Goal: Task Accomplishment & Management: Manage account settings

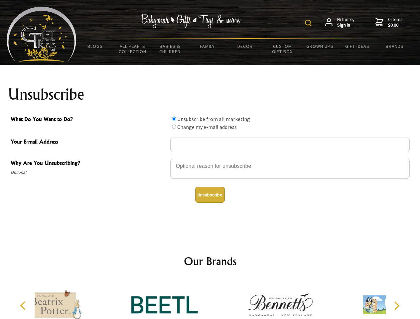
click at [309, 23] on img at bounding box center [308, 23] width 7 height 7
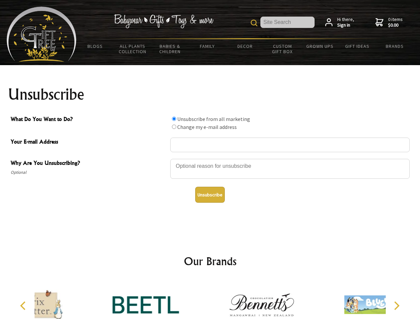
click at [210, 159] on div at bounding box center [290, 169] width 240 height 23
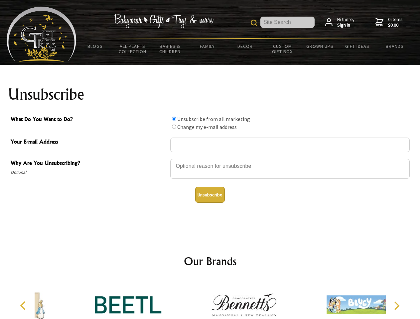
click at [174, 119] on input "What Do You Want to Do?" at bounding box center [174, 119] width 4 height 4
click at [174, 127] on input "What Do You Want to Do?" at bounding box center [174, 127] width 4 height 4
radio input "true"
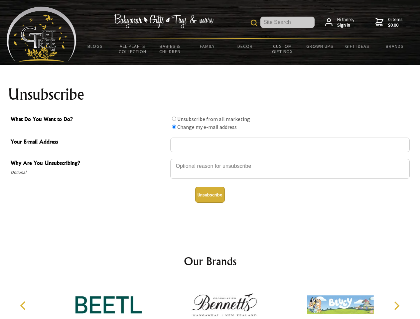
click at [210, 195] on button "Unsubscribe" at bounding box center [210, 195] width 30 height 16
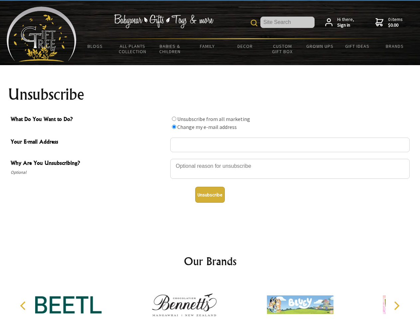
click at [210, 300] on img at bounding box center [184, 305] width 67 height 50
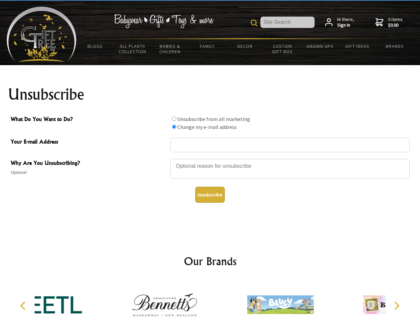
click at [24, 306] on icon "Previous" at bounding box center [23, 306] width 9 height 9
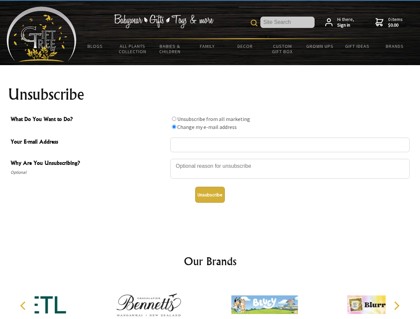
click at [397, 306] on icon "Next" at bounding box center [396, 306] width 9 height 9
